Goal: Navigation & Orientation: Go to known website

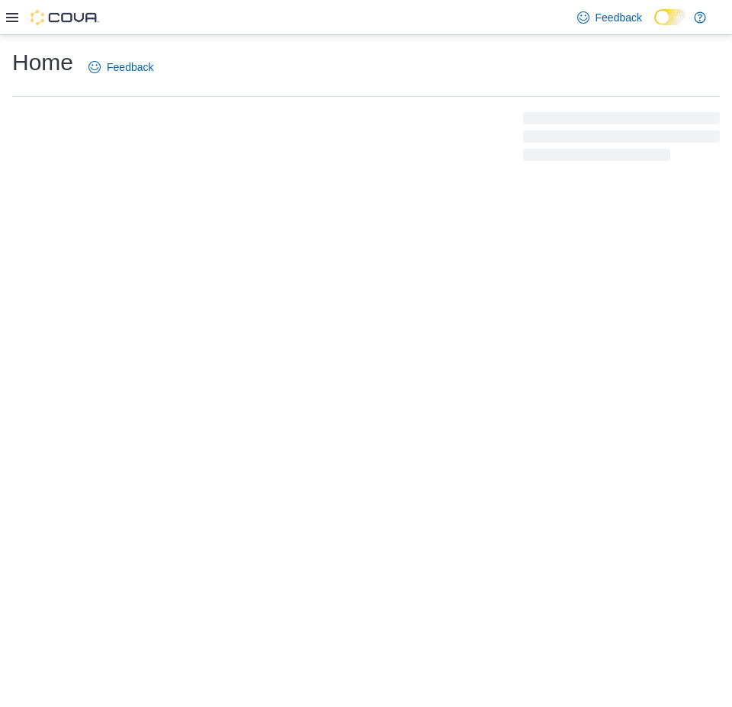
click at [11, 22] on icon at bounding box center [12, 17] width 12 height 12
